Goal: Find specific page/section: Find specific page/section

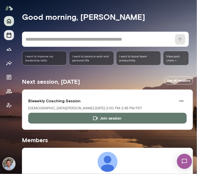
click at [9, 37] on icon "Sessions" at bounding box center [9, 35] width 6 height 6
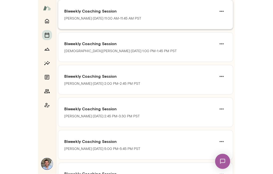
scroll to position [104, 0]
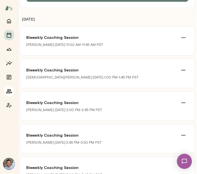
click at [7, 91] on icon "Members" at bounding box center [9, 91] width 6 height 6
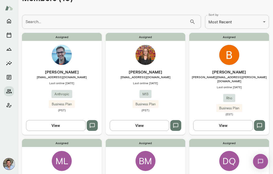
scroll to position [20, 0]
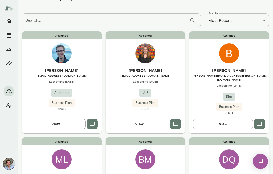
click at [93, 74] on span "[EMAIL_ADDRESS][DOMAIN_NAME]" at bounding box center [62, 75] width 80 height 4
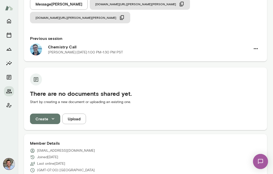
scroll to position [105, 0]
